Goal: Transaction & Acquisition: Purchase product/service

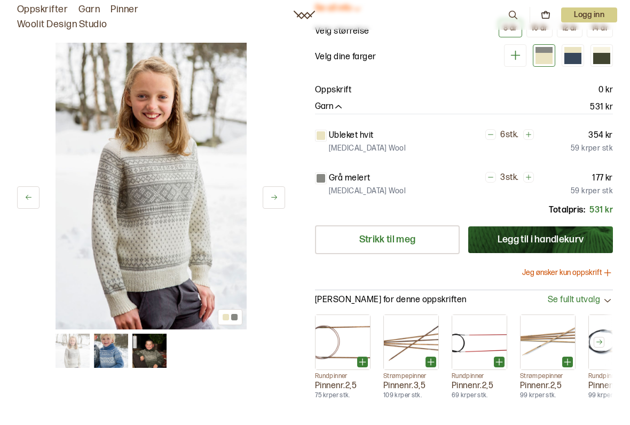
scroll to position [109, 0]
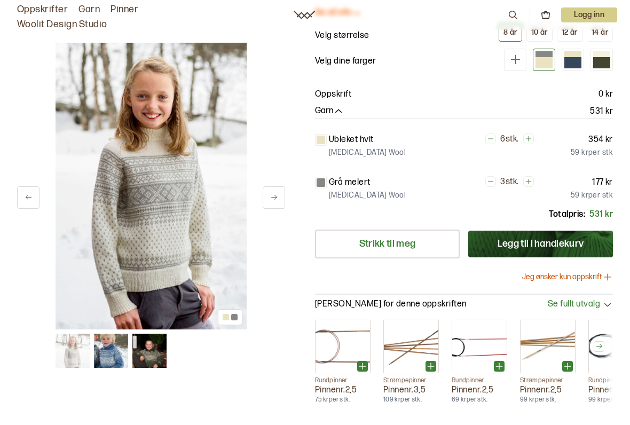
click at [162, 239] on img at bounding box center [151, 186] width 191 height 287
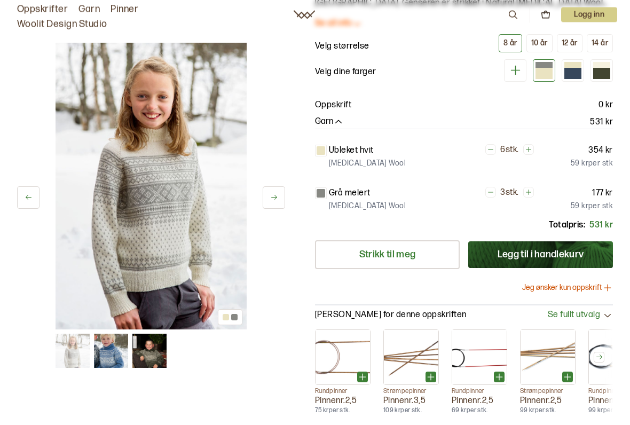
scroll to position [99, 0]
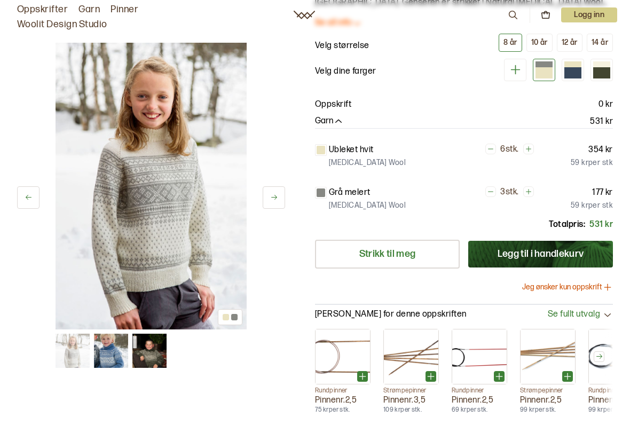
click at [158, 169] on img at bounding box center [151, 186] width 191 height 287
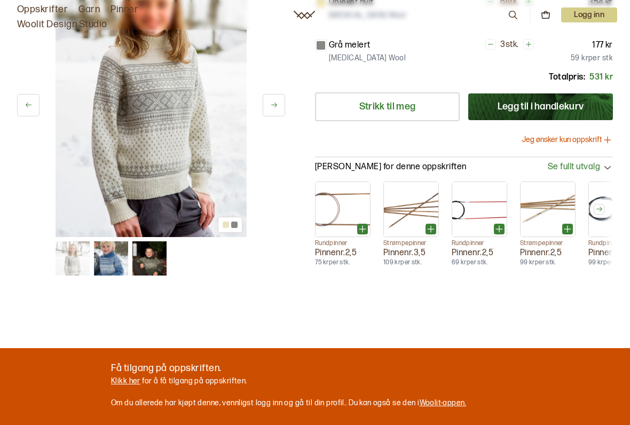
scroll to position [253, 0]
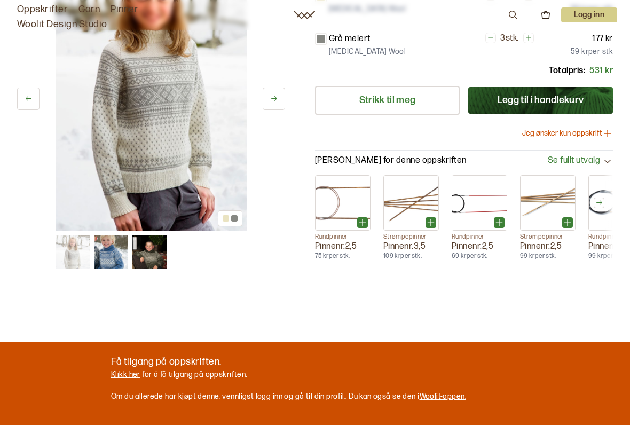
click at [118, 255] on img at bounding box center [111, 252] width 34 height 34
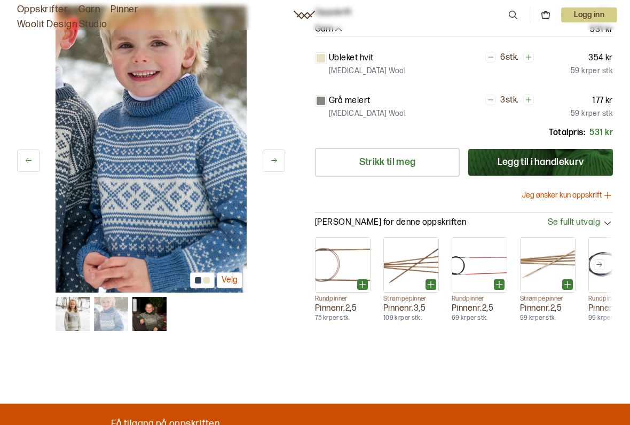
scroll to position [185, 0]
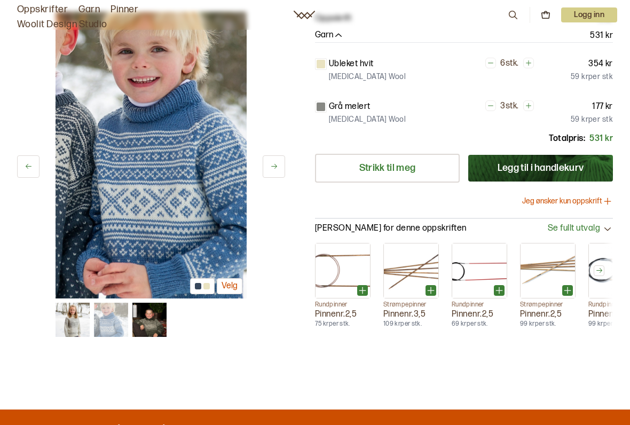
click at [153, 316] on img at bounding box center [149, 320] width 34 height 34
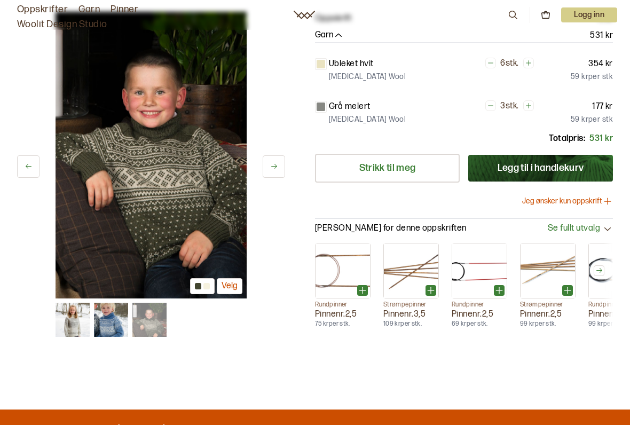
click at [112, 319] on img at bounding box center [111, 320] width 34 height 34
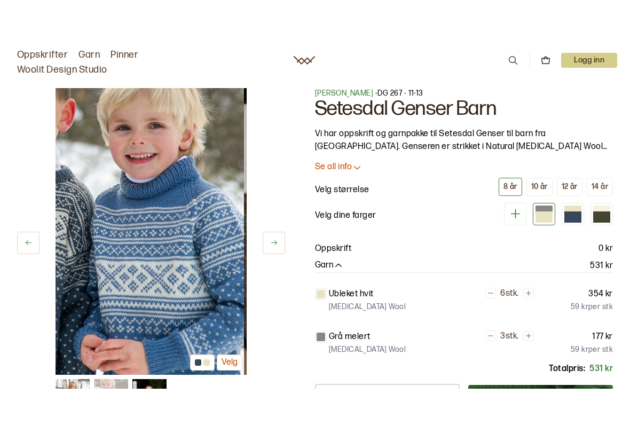
scroll to position [2, 0]
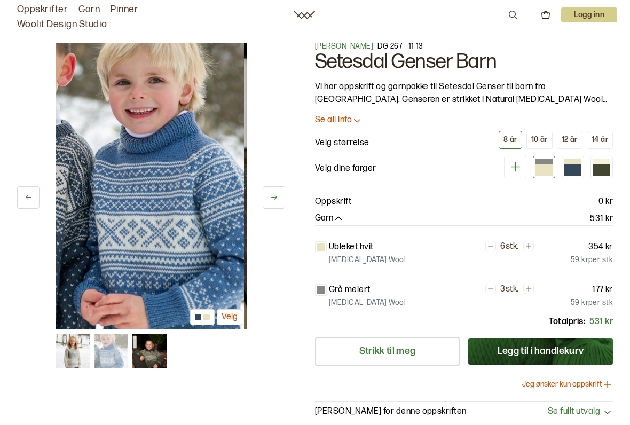
click at [162, 199] on img at bounding box center [148, 186] width 191 height 287
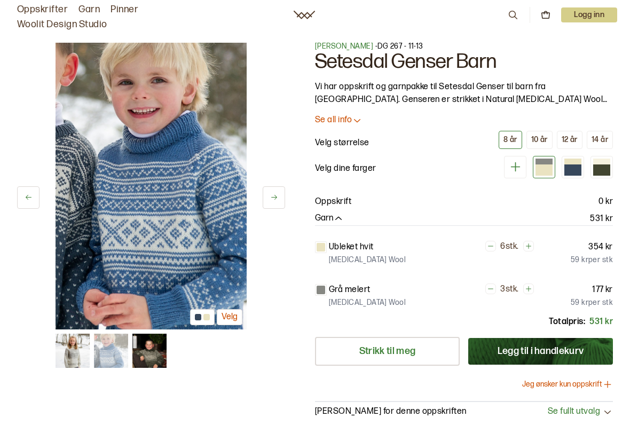
click at [177, 225] on img at bounding box center [151, 186] width 191 height 287
click at [179, 235] on img at bounding box center [151, 186] width 191 height 287
click at [235, 318] on button "Velg" at bounding box center [230, 317] width 26 height 17
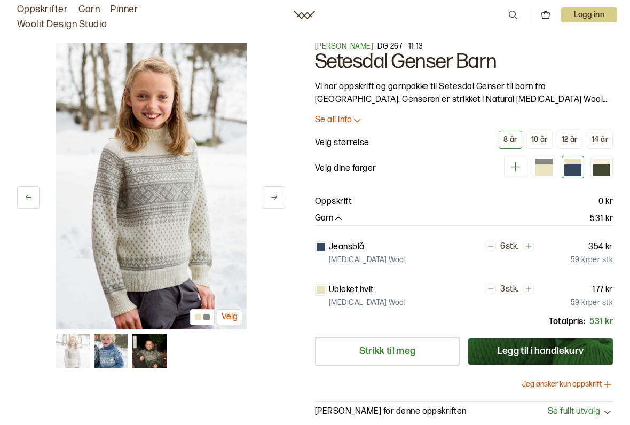
click at [231, 314] on button "Velg" at bounding box center [230, 317] width 26 height 17
